Goal: Information Seeking & Learning: Understand process/instructions

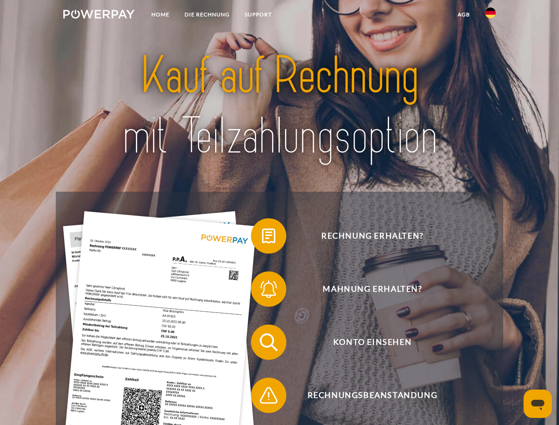
click at [99, 15] on img at bounding box center [98, 14] width 71 height 9
click at [491, 15] on img at bounding box center [490, 13] width 11 height 11
click at [464, 15] on link "agb" at bounding box center [463, 15] width 27 height 16
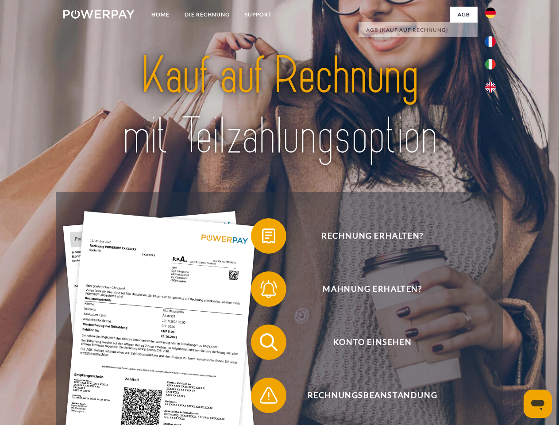
click at [262, 238] on span at bounding box center [255, 236] width 44 height 44
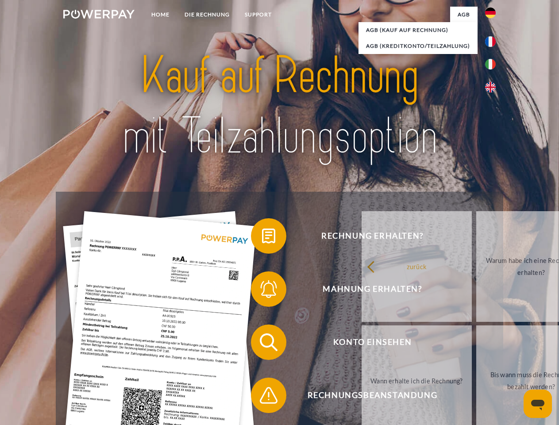
click at [362, 291] on link "zurück" at bounding box center [417, 266] width 110 height 111
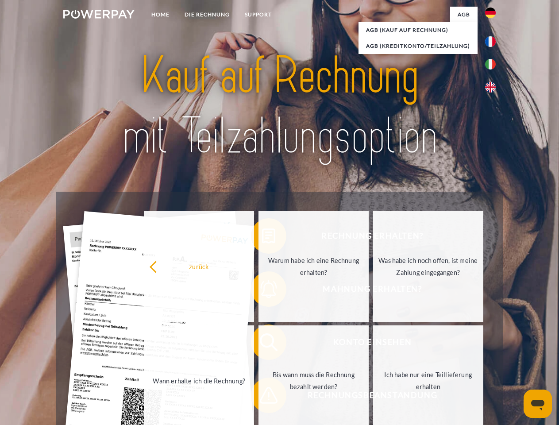
click at [254, 344] on link "Wann erhalte ich die Rechnung?" at bounding box center [199, 380] width 110 height 111
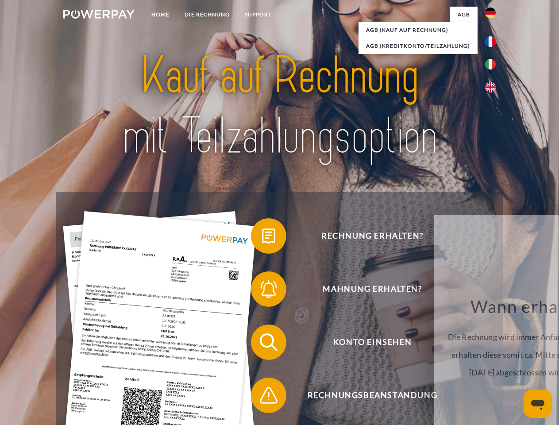
click at [262, 397] on span at bounding box center [255, 395] width 44 height 44
click at [538, 404] on icon "Messaging-Fenster öffnen" at bounding box center [537, 405] width 13 height 11
